Goal: Transaction & Acquisition: Register for event/course

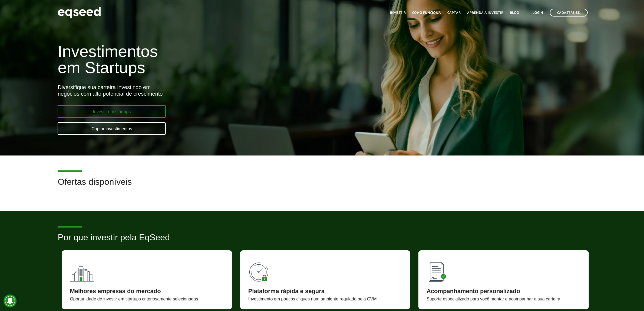
click at [133, 110] on link "Investir em startups" at bounding box center [112, 111] width 108 height 13
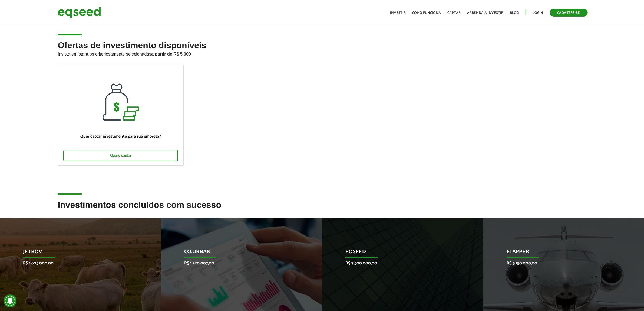
click at [564, 14] on link "Cadastre-se" at bounding box center [569, 13] width 38 height 8
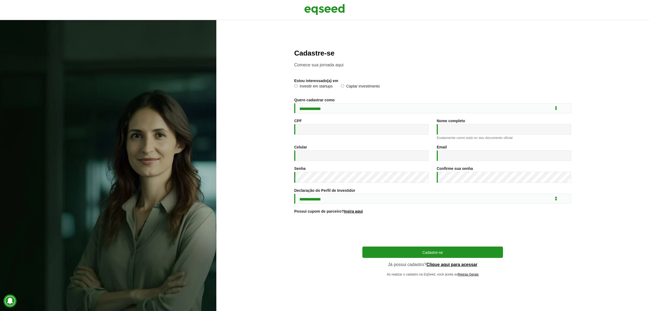
click at [304, 84] on label "Investir em startups" at bounding box center [313, 86] width 38 height 5
click at [308, 110] on select "**********" at bounding box center [432, 108] width 277 height 10
select select "***"
click at [294, 103] on select "**********" at bounding box center [432, 108] width 277 height 10
click at [317, 129] on input "CPF *" at bounding box center [361, 129] width 134 height 11
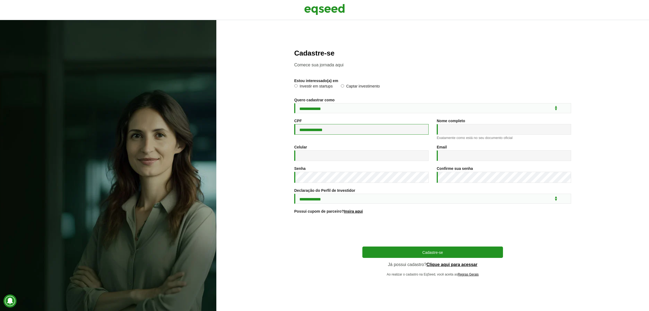
type input "**********"
click at [326, 198] on select "**********" at bounding box center [432, 198] width 277 height 10
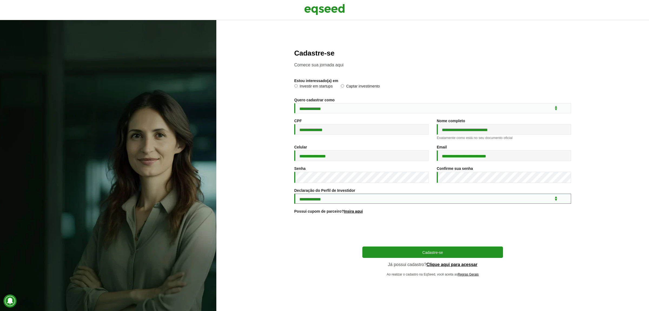
select select "***"
click at [294, 195] on select "**********" at bounding box center [432, 198] width 277 height 10
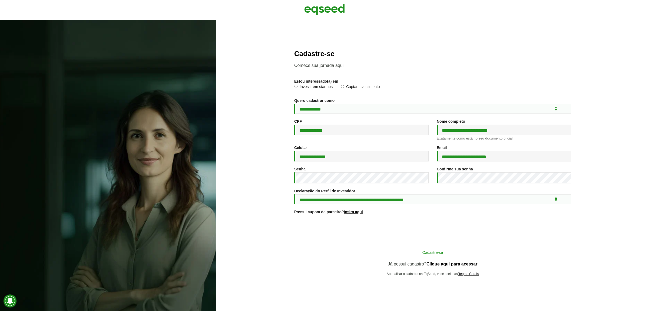
click at [444, 256] on button "Cadastre-se" at bounding box center [433, 252] width 141 height 10
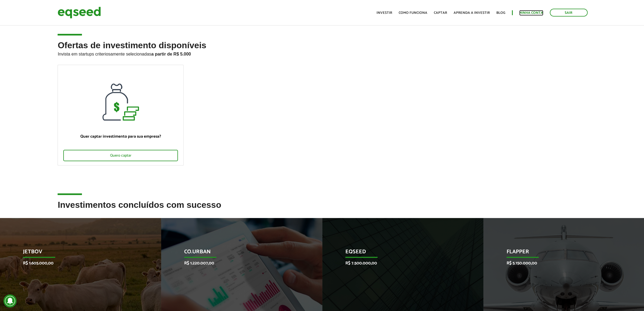
click at [534, 11] on link "Minha conta" at bounding box center [532, 13] width 24 height 4
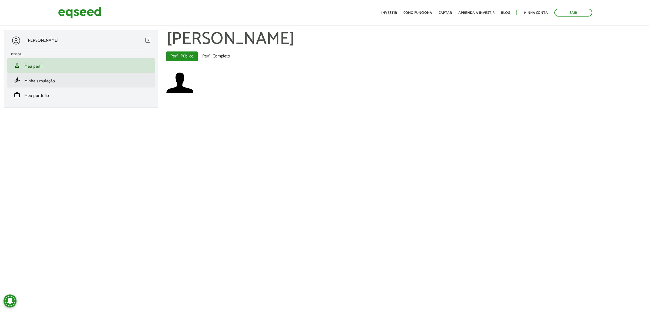
click at [63, 87] on li "finance_mode Minha simulação" at bounding box center [81, 80] width 148 height 15
click at [47, 81] on span "Minha simulação" at bounding box center [39, 80] width 31 height 7
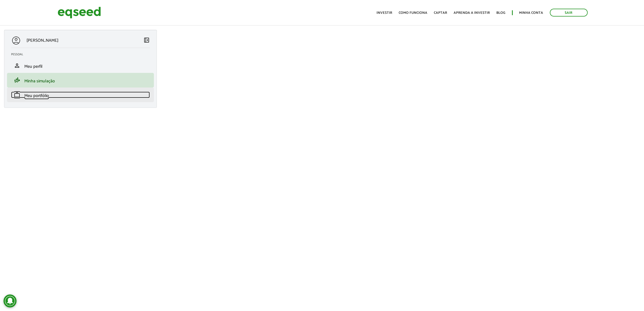
click at [51, 95] on link "work Meu portfólio" at bounding box center [80, 94] width 139 height 6
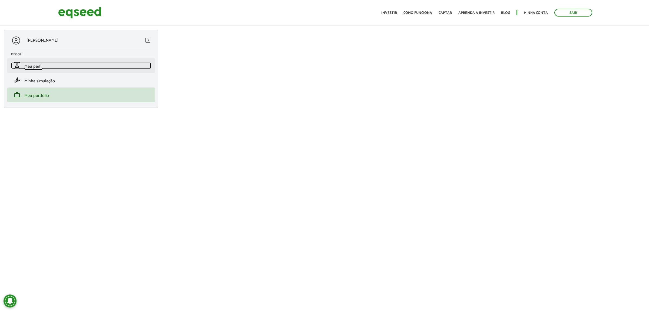
click at [44, 66] on link "person Meu perfil" at bounding box center [81, 65] width 140 height 6
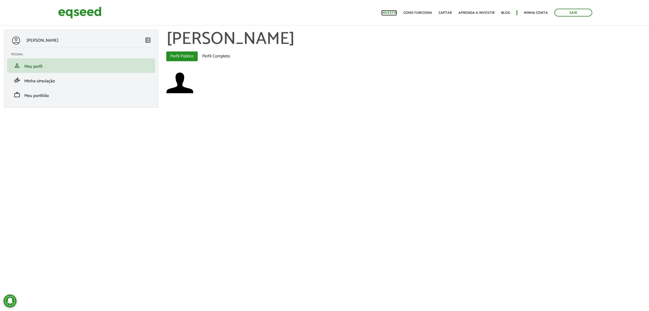
click at [394, 14] on link "Investir" at bounding box center [390, 13] width 16 height 4
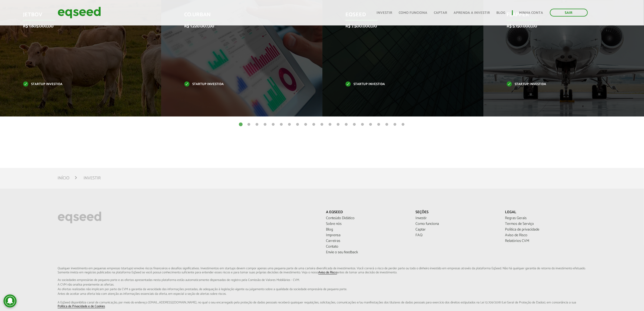
scroll to position [34, 0]
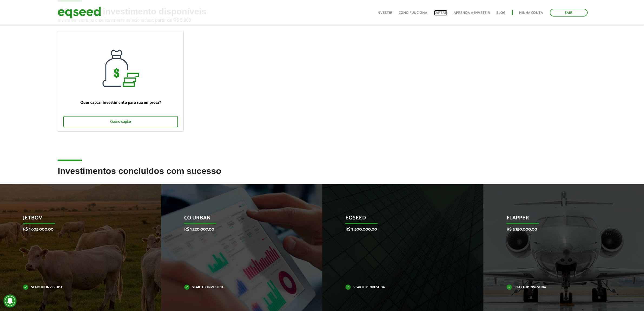
click at [442, 12] on link "Captar" at bounding box center [440, 13] width 13 height 4
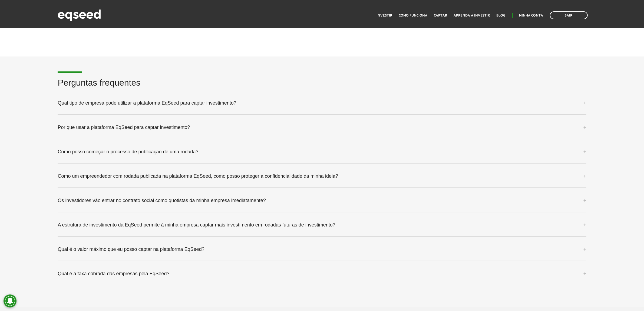
scroll to position [1421, 0]
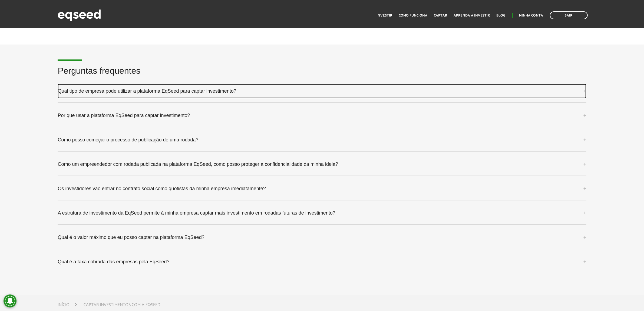
click at [136, 91] on link "Qual tipo de empresa pode utilizar a plataforma EqSeed para captar investimento?" at bounding box center [322, 91] width 529 height 15
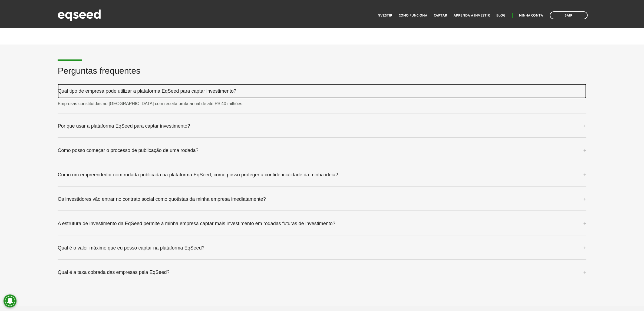
click at [134, 90] on link "Qual tipo de empresa pode utilizar a plataforma EqSeed para captar investimento?" at bounding box center [322, 91] width 529 height 15
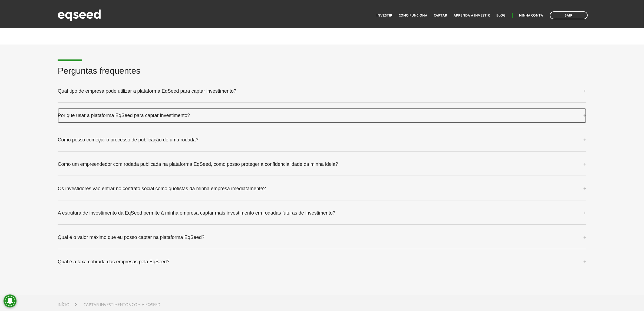
click at [130, 116] on link "Por que usar a plataforma EqSeed para captar investimento?" at bounding box center [322, 115] width 529 height 15
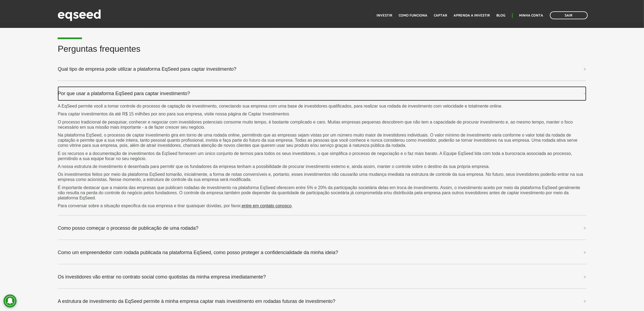
scroll to position [1454, 0]
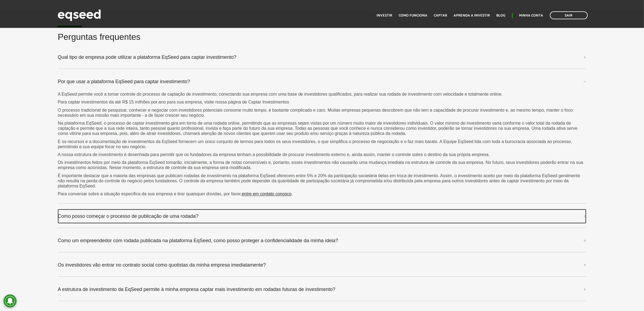
click at [124, 215] on link "Como posso começar o processo de publicação de uma rodada?" at bounding box center [322, 216] width 529 height 15
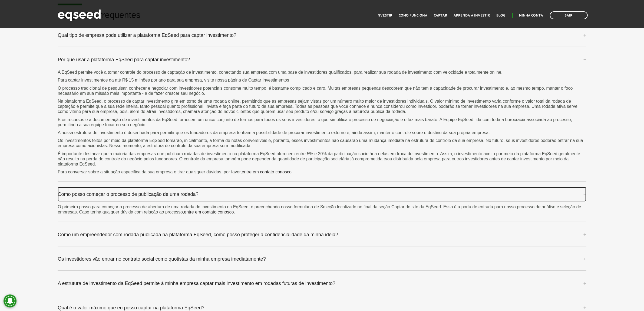
scroll to position [1488, 0]
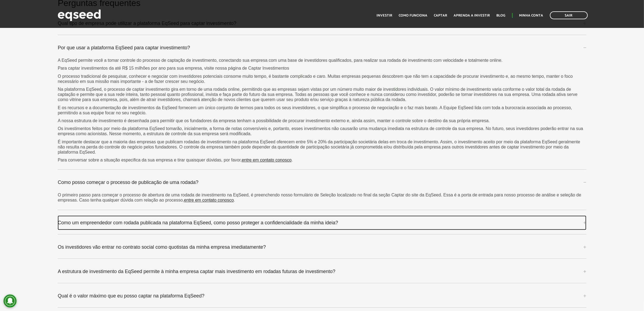
click at [203, 221] on link "Como um empreendedor com rodada publicada na plataforma EqSeed, como posso prot…" at bounding box center [322, 222] width 529 height 15
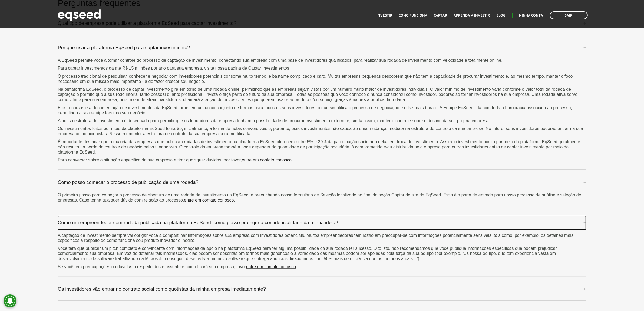
click at [198, 218] on link "Como um empreendedor com rodada publicada na plataforma EqSeed, como posso prot…" at bounding box center [322, 222] width 529 height 15
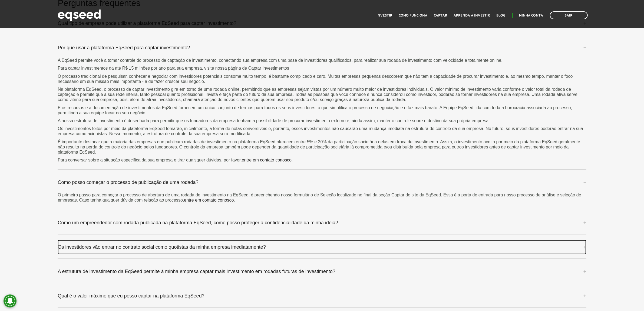
click at [157, 249] on link "Os investidores vão entrar no contrato social como quotistas da minha empresa i…" at bounding box center [322, 246] width 529 height 15
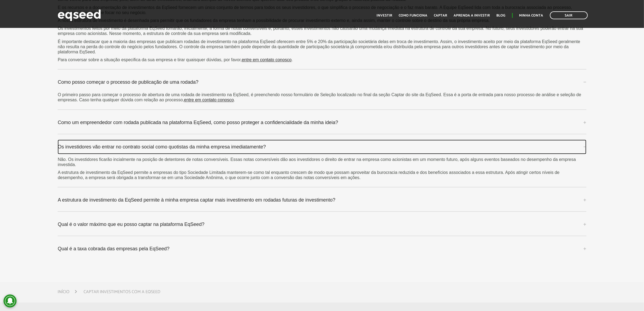
scroll to position [1590, 0]
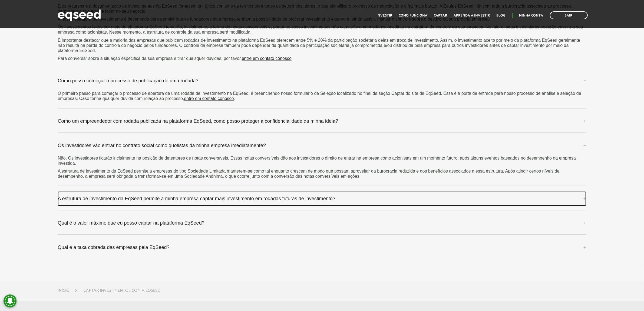
click at [225, 202] on link "A estrutura de investimento da EqSeed permite à minha empresa captar mais inves…" at bounding box center [322, 198] width 529 height 15
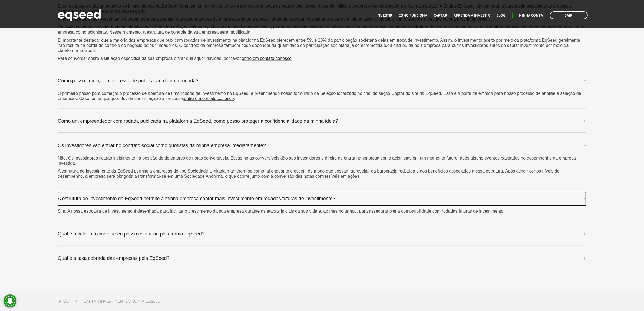
click at [220, 194] on link "A estrutura de investimento da EqSeed permite à minha empresa captar mais inves…" at bounding box center [322, 198] width 529 height 15
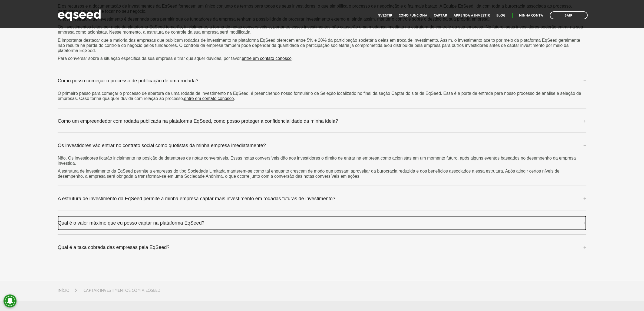
click at [137, 222] on link "Qual é o valor máximo que eu posso captar na plataforma EqSeed?" at bounding box center [322, 222] width 529 height 15
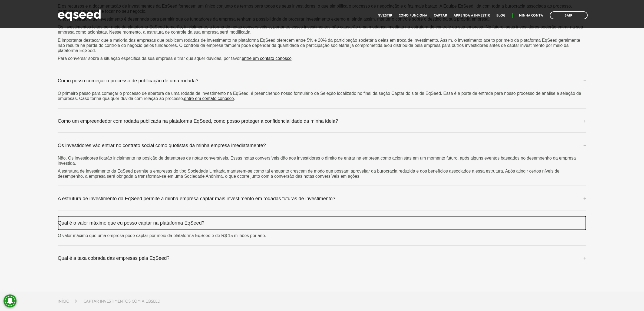
click at [137, 222] on link "Qual é o valor máximo que eu posso captar na plataforma EqSeed?" at bounding box center [322, 222] width 529 height 15
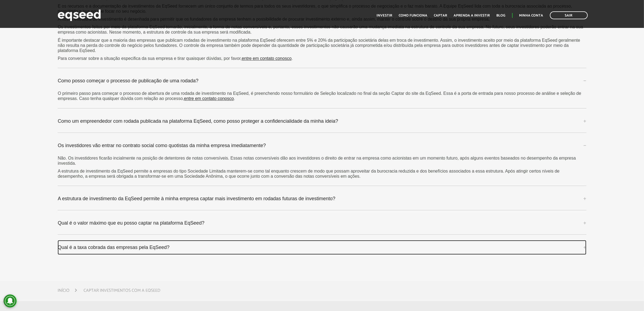
click at [133, 247] on link "Qual é a taxa cobrada das empresas pela EqSeed?" at bounding box center [322, 247] width 529 height 15
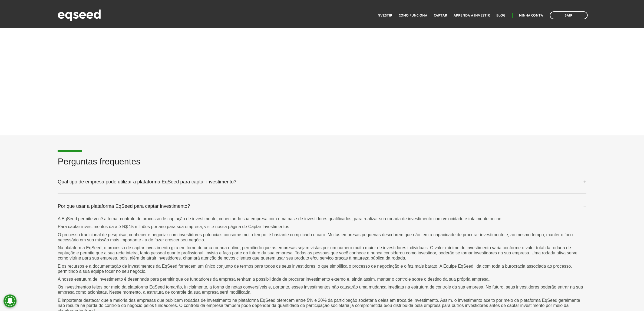
scroll to position [1285, 0]
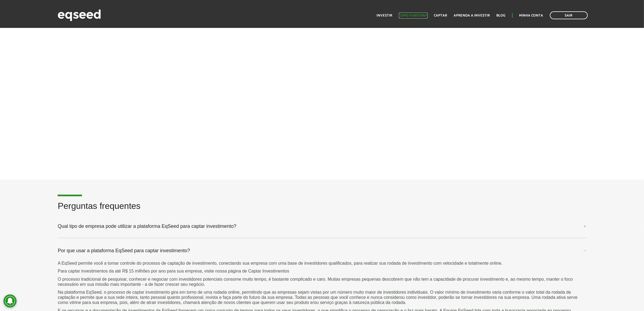
click at [413, 14] on link "Como funciona" at bounding box center [413, 16] width 29 height 4
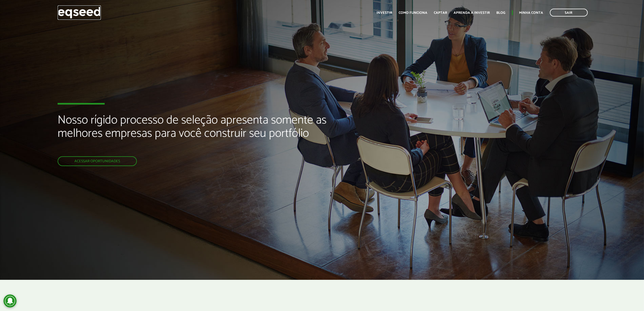
click at [88, 9] on img at bounding box center [79, 12] width 43 height 14
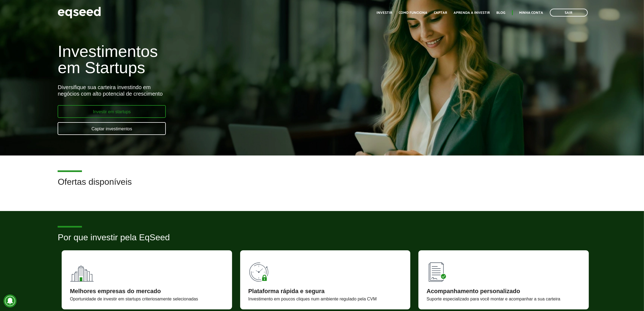
click at [106, 113] on link "Investir em startups" at bounding box center [112, 111] width 108 height 13
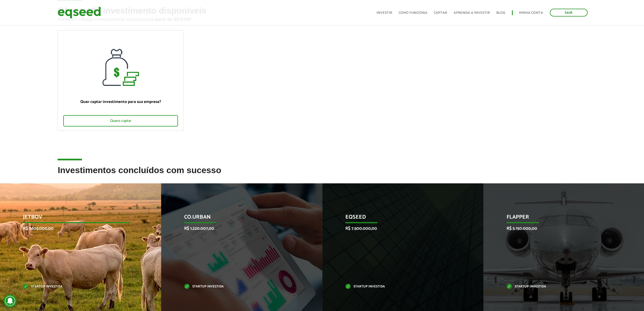
scroll to position [68, 0]
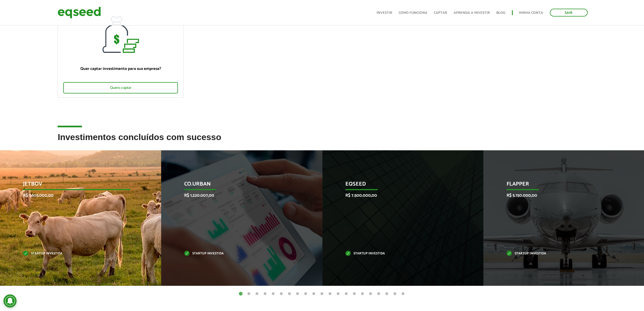
click at [42, 252] on p "Startup investida" at bounding box center [76, 253] width 107 height 3
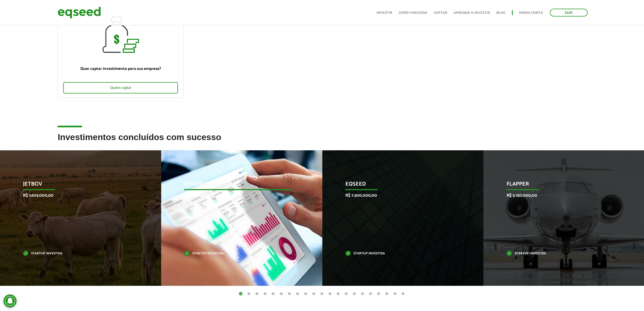
click at [205, 185] on p "Co.Urban" at bounding box center [237, 185] width 107 height 9
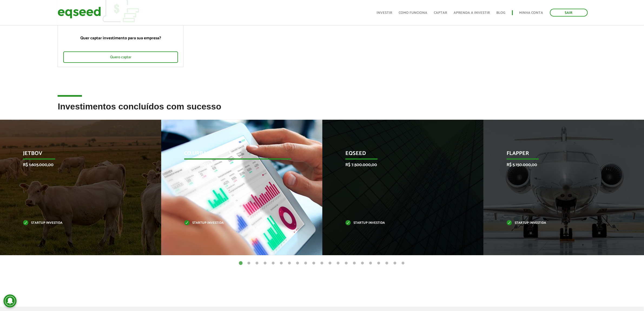
scroll to position [101, 0]
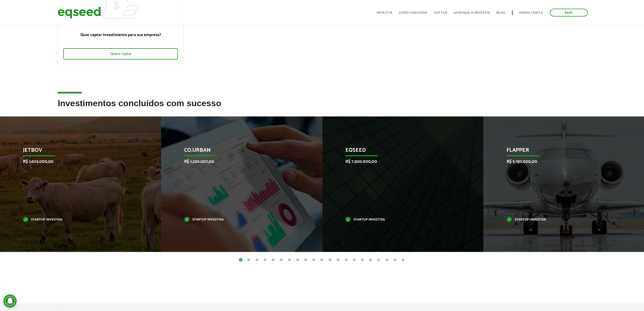
click at [250, 260] on button "2" at bounding box center [249, 259] width 5 height 5
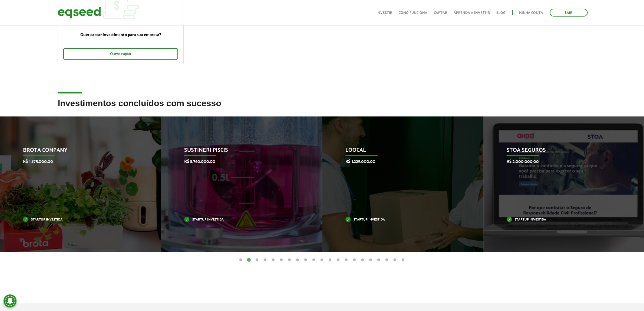
click at [257, 261] on button "3" at bounding box center [257, 259] width 5 height 5
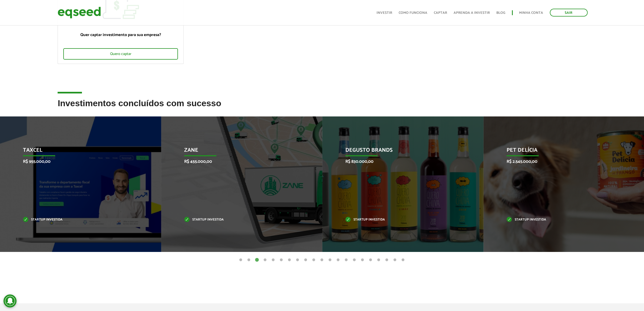
click at [264, 259] on button "4" at bounding box center [265, 259] width 5 height 5
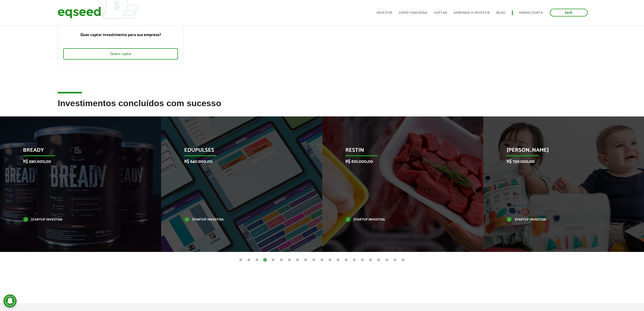
click at [272, 257] on button "5" at bounding box center [273, 259] width 5 height 5
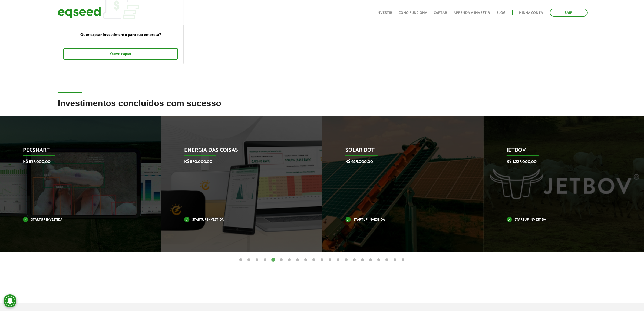
click at [282, 259] on button "6" at bounding box center [281, 259] width 5 height 5
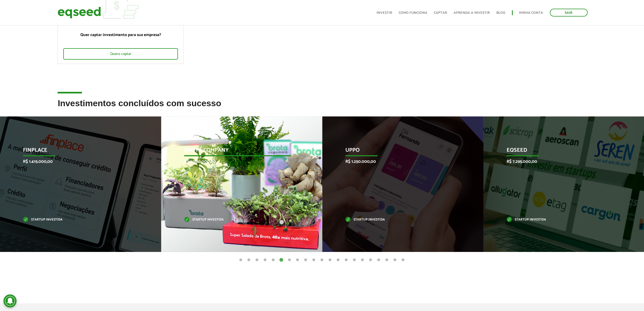
click at [222, 160] on p "R$ 1.000.000,00" at bounding box center [237, 161] width 107 height 5
click at [210, 152] on p "Brota Company" at bounding box center [237, 151] width 107 height 9
click at [193, 164] on p "R$ 1.000.000,00" at bounding box center [237, 161] width 107 height 5
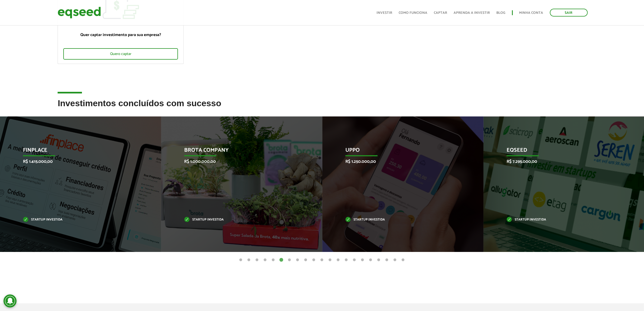
click at [290, 259] on button "7" at bounding box center [289, 259] width 5 height 5
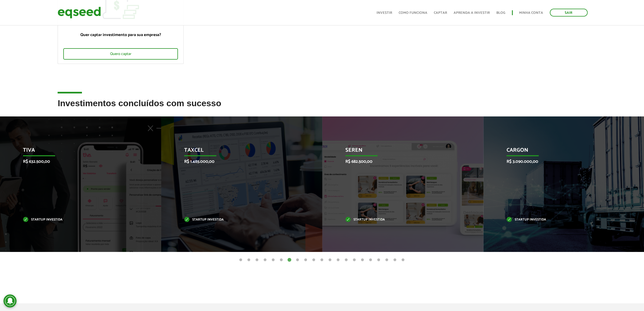
click at [295, 260] on button "8" at bounding box center [297, 259] width 5 height 5
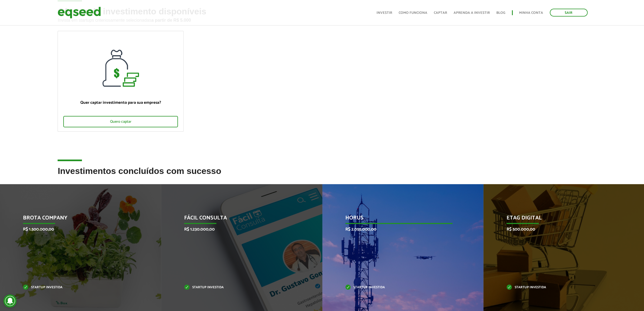
scroll to position [0, 0]
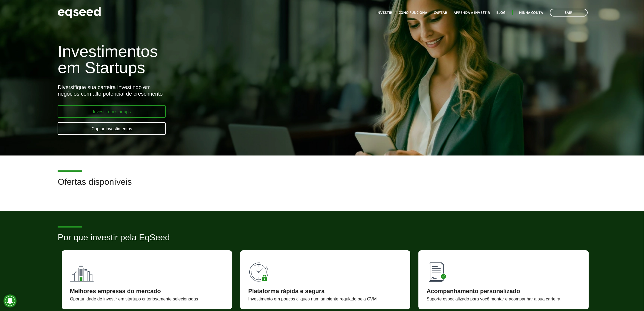
click at [107, 107] on link "Investir em startups" at bounding box center [112, 111] width 108 height 13
